Goal: Register for event/course

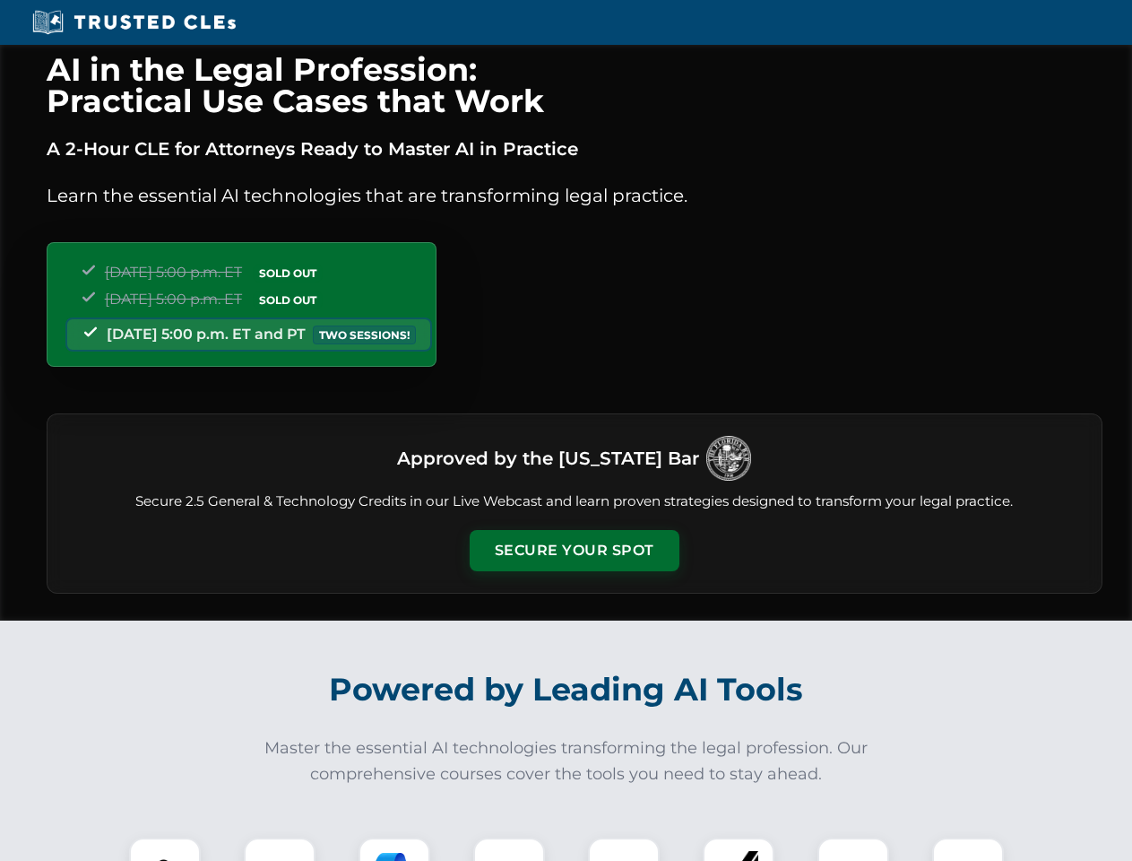
click at [574, 550] on button "Secure Your Spot" at bounding box center [575, 550] width 210 height 41
click at [165, 849] on img at bounding box center [165, 873] width 52 height 52
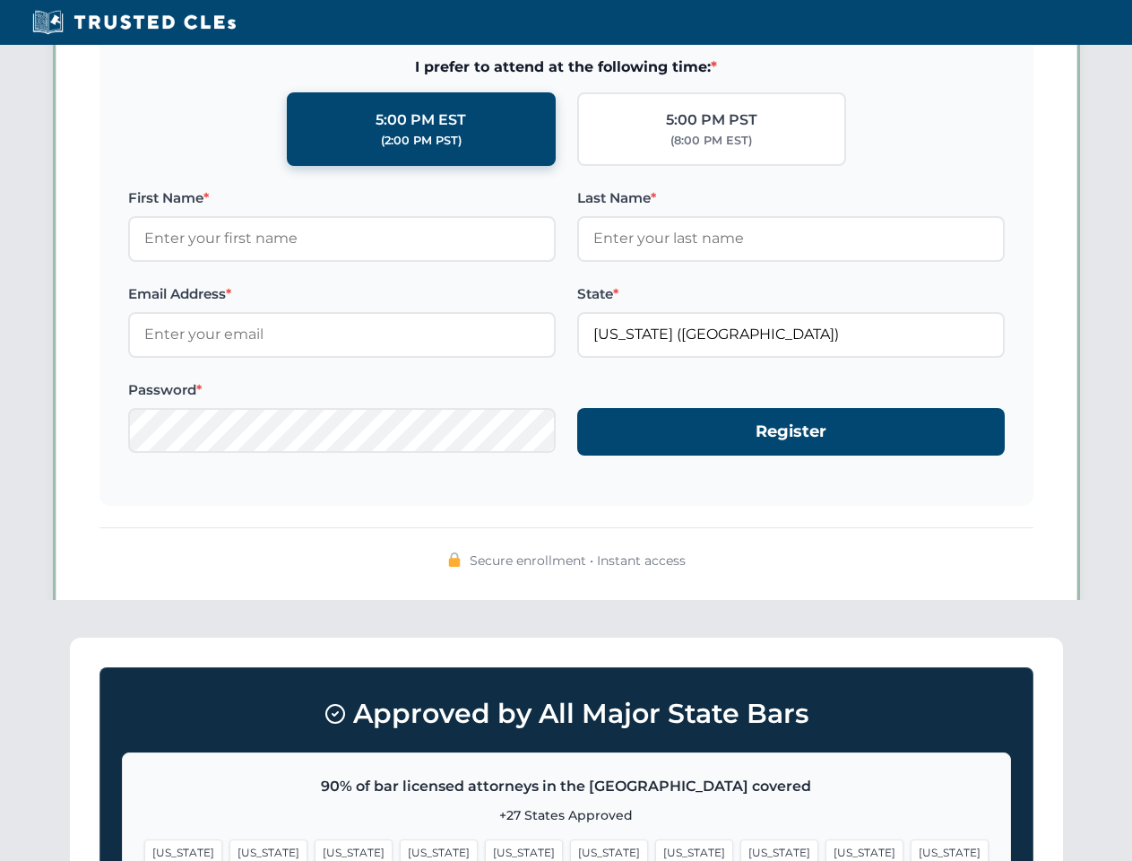
click at [655, 849] on span "[US_STATE]" at bounding box center [694, 852] width 78 height 26
click at [826, 849] on span "[US_STATE]" at bounding box center [865, 852] width 78 height 26
